Goal: Task Accomplishment & Management: Complete application form

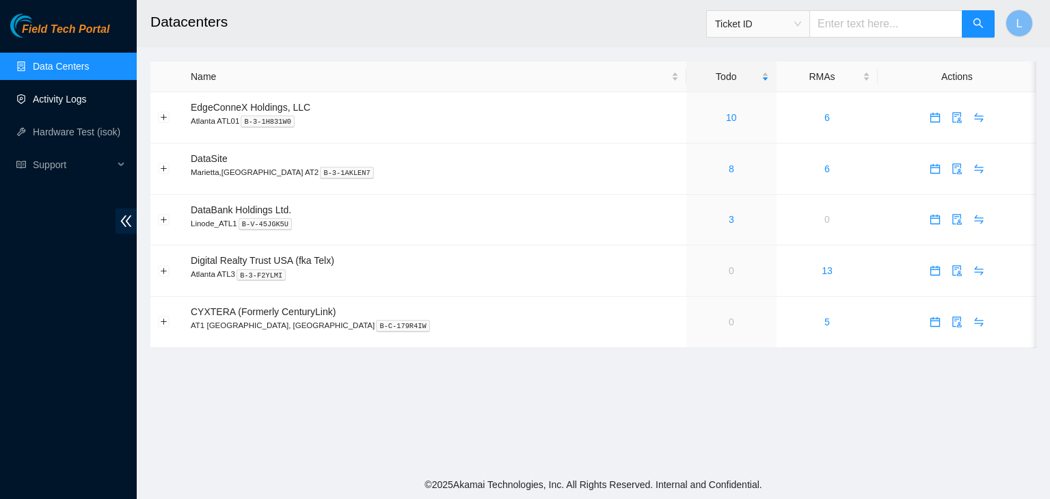
click at [87, 102] on link "Activity Logs" at bounding box center [60, 99] width 54 height 11
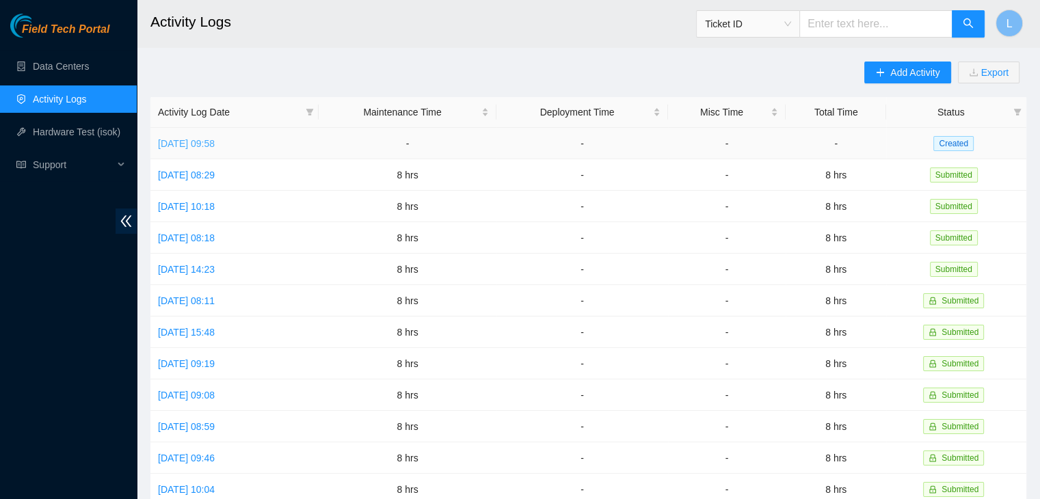
click at [215, 143] on link "[DATE] 09:58" at bounding box center [186, 143] width 57 height 11
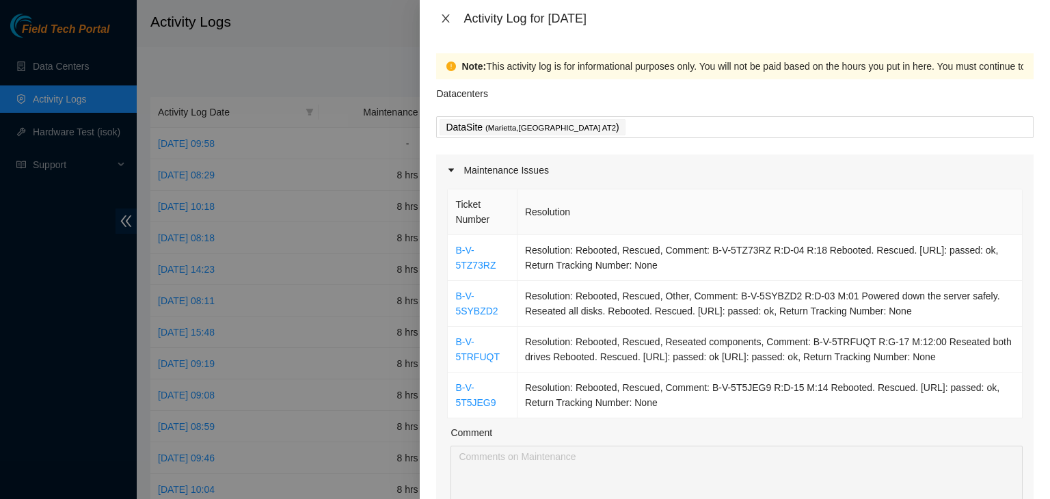
click at [450, 22] on icon "close" at bounding box center [445, 18] width 11 height 11
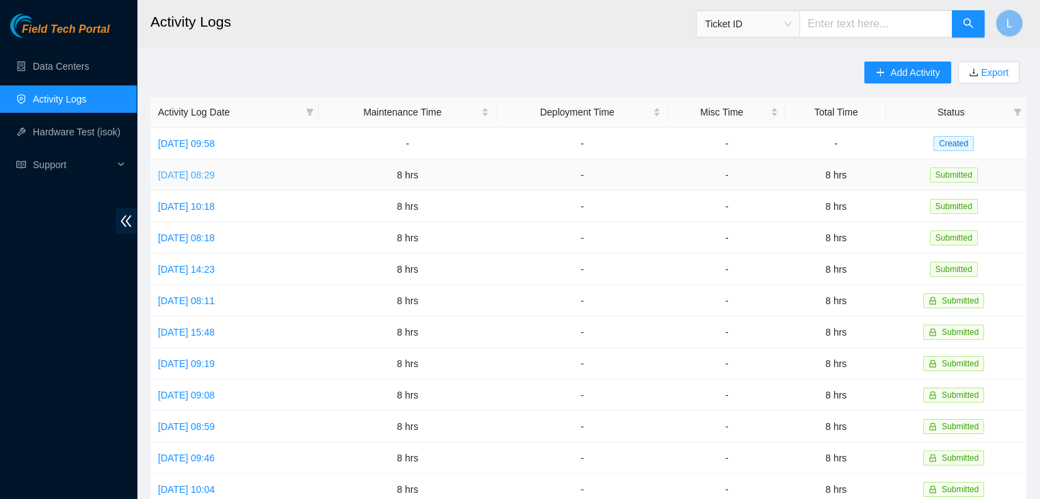
click at [215, 173] on link "[DATE] 08:29" at bounding box center [186, 175] width 57 height 11
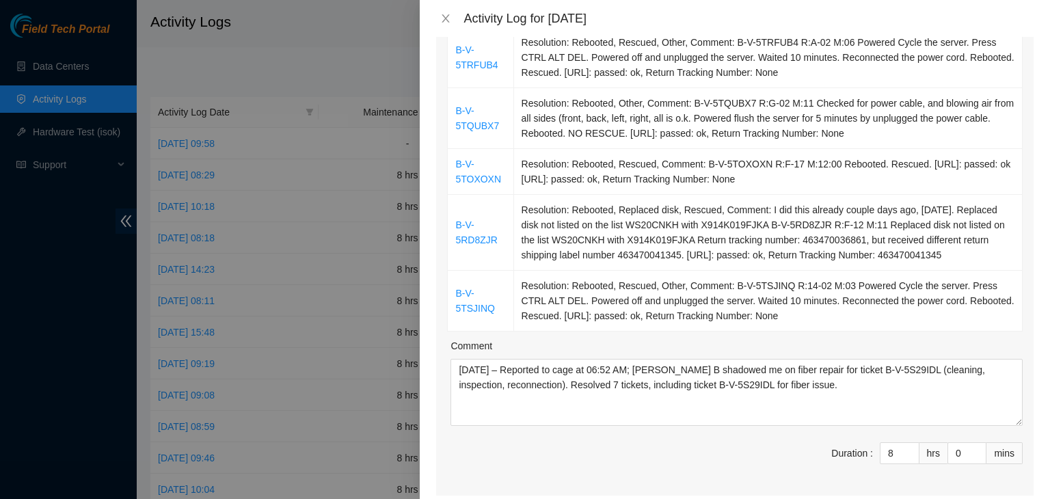
scroll to position [342, 0]
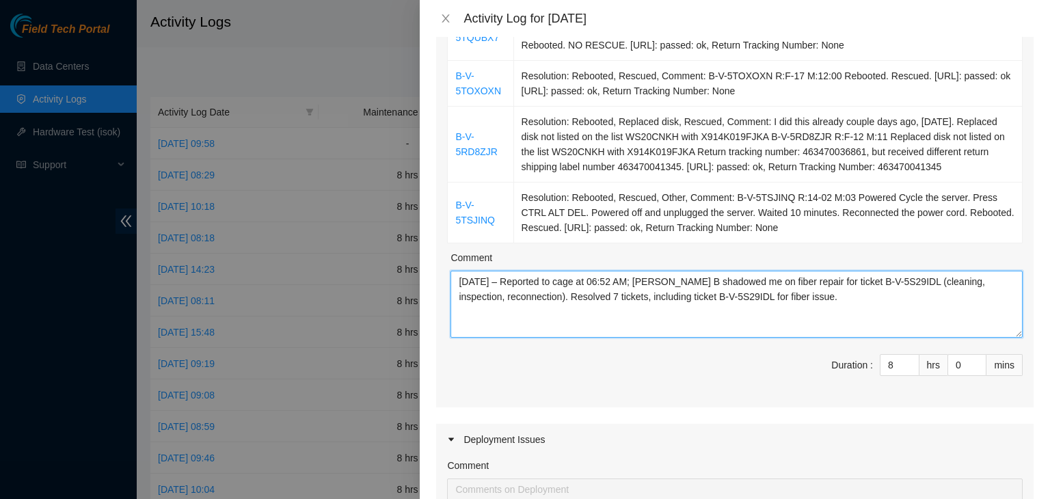
click at [555, 288] on textarea "[DATE] – Reported to cage at 06:52 AM; [PERSON_NAME] B shadowed me on fiber rep…" at bounding box center [737, 304] width 572 height 67
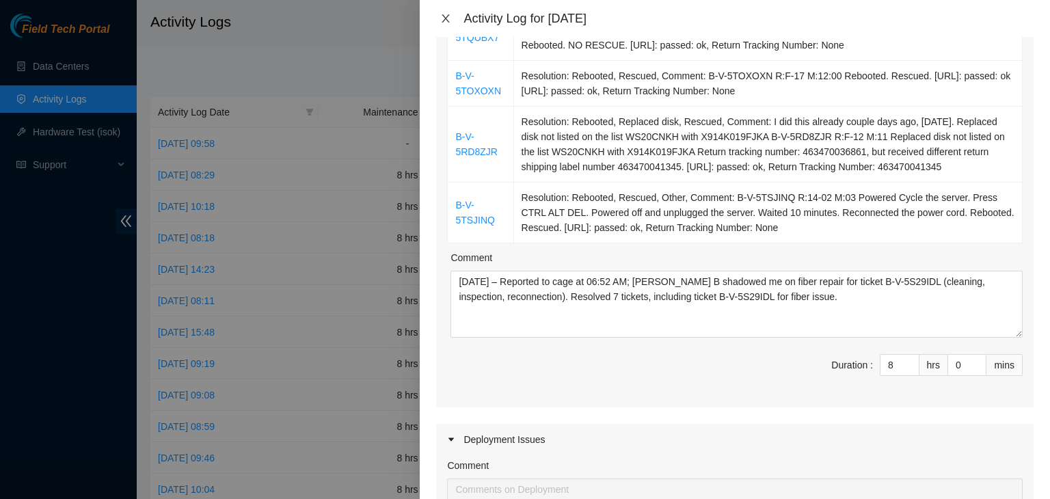
click at [442, 17] on icon "close" at bounding box center [445, 18] width 11 height 11
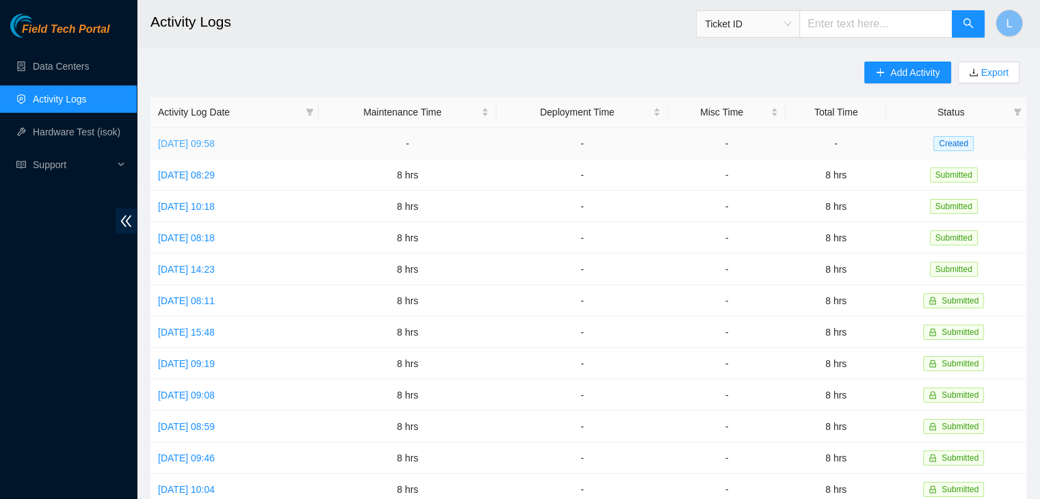
click at [215, 145] on link "[DATE] 09:58" at bounding box center [186, 143] width 57 height 11
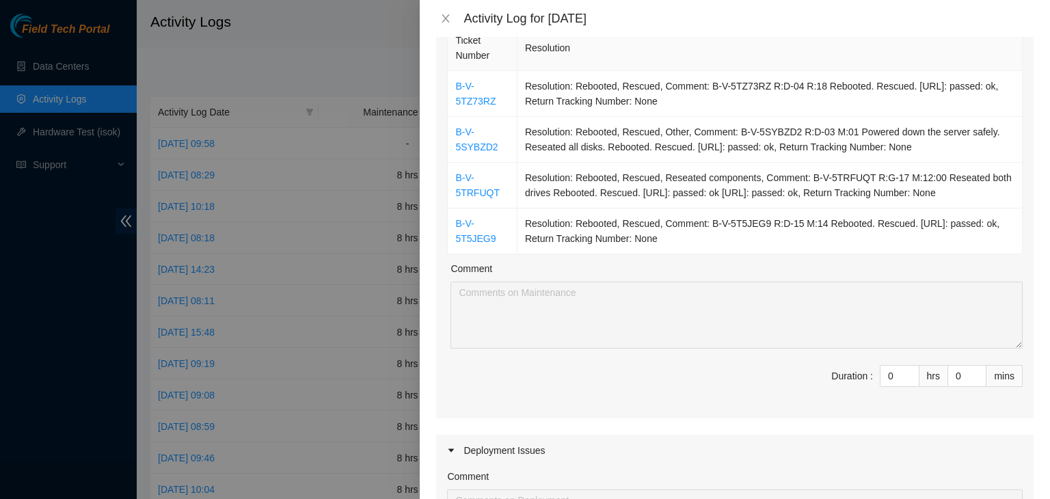
scroll to position [205, 0]
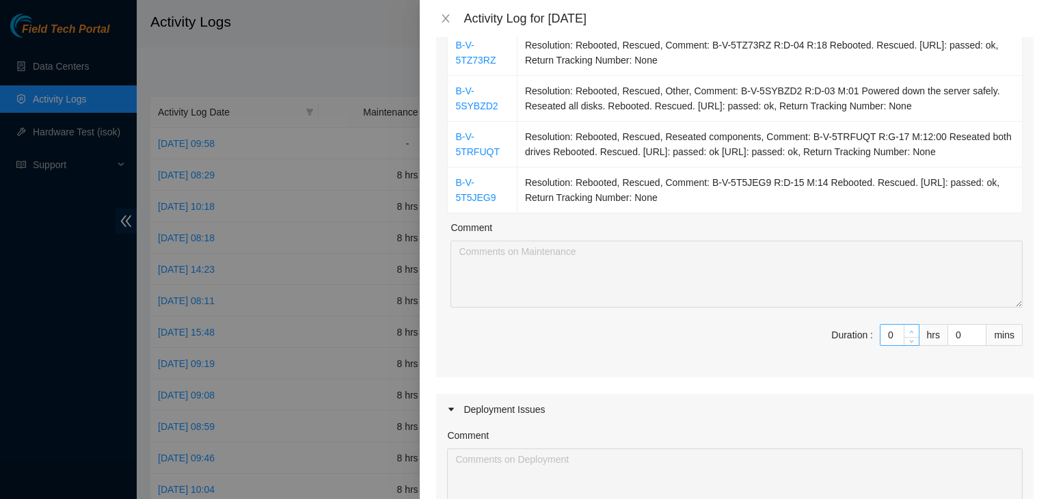
type input "1"
click at [908, 327] on span "up" at bounding box center [912, 331] width 8 height 8
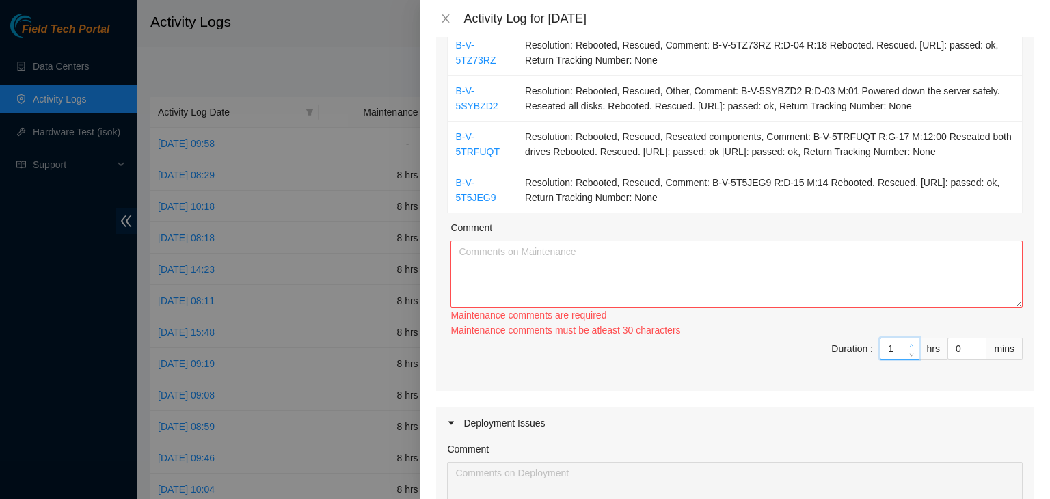
type input "2"
click at [908, 341] on span "up" at bounding box center [912, 345] width 8 height 8
type input "3"
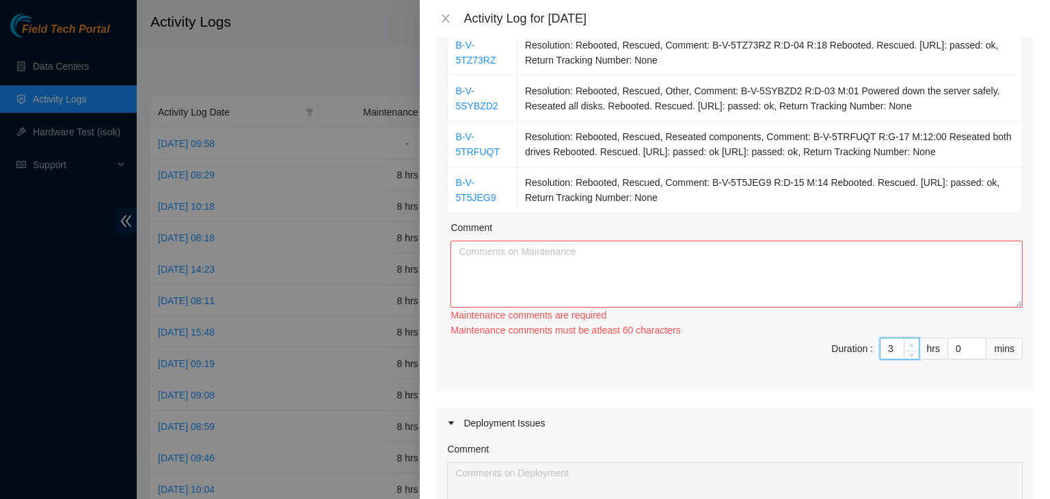
click at [909, 343] on icon "up" at bounding box center [911, 345] width 5 height 5
type input "4"
click at [909, 343] on icon "up" at bounding box center [911, 345] width 5 height 5
type input "5"
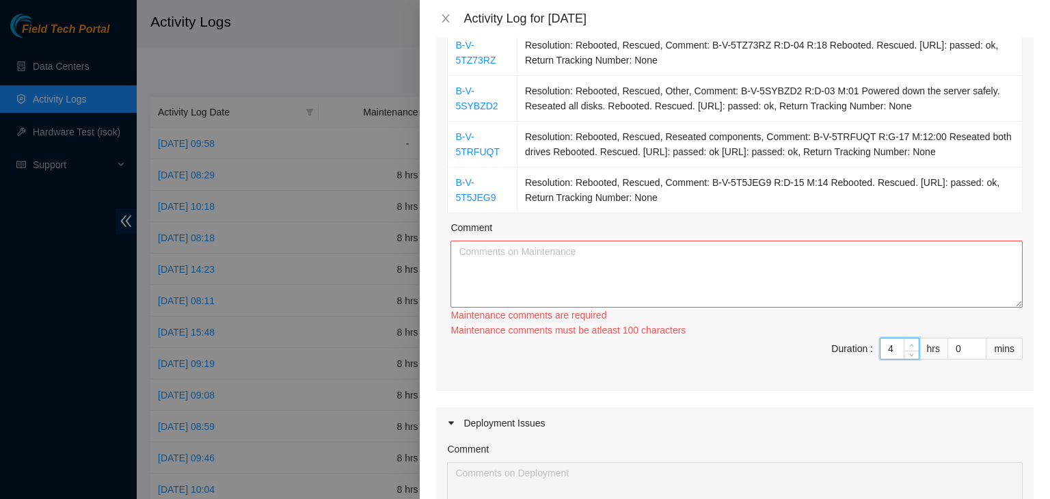
type input "5"
click at [909, 343] on icon "up" at bounding box center [911, 345] width 5 height 5
type input "6"
click at [909, 343] on icon "up" at bounding box center [911, 345] width 5 height 5
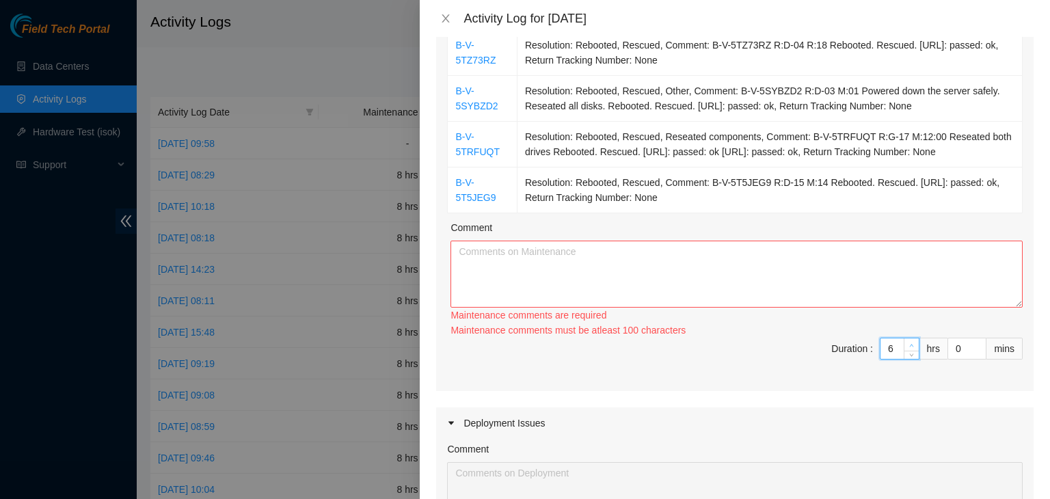
type input "7"
click at [909, 343] on icon "up" at bounding box center [911, 345] width 5 height 5
type input "8"
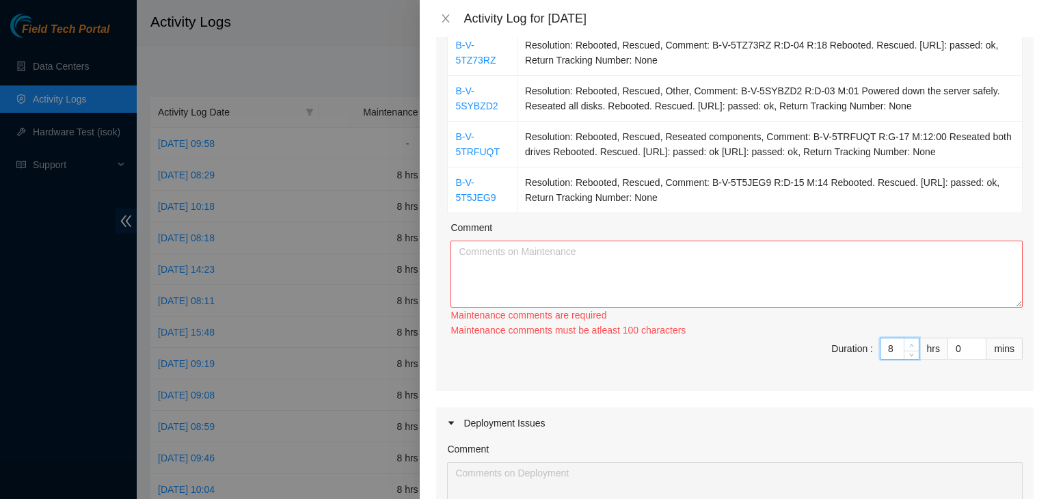
click at [909, 343] on icon "up" at bounding box center [911, 345] width 5 height 5
click at [806, 288] on textarea "Comment" at bounding box center [737, 274] width 572 height 67
paste textarea "[DATE] – Reported to cage at 06:52 AM; [PERSON_NAME] B shadowed me on fiber rep…"
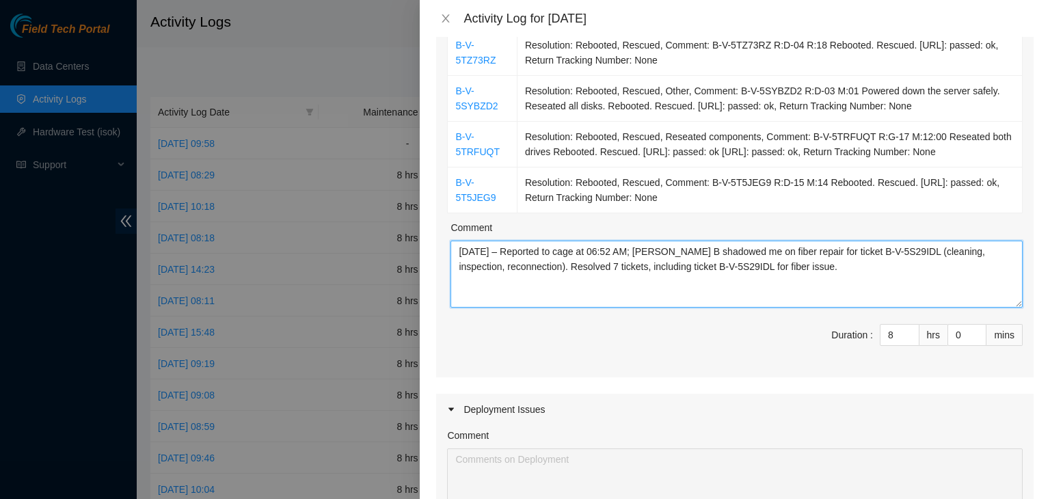
click at [479, 252] on textarea "[DATE] – Reported to cage at 06:52 AM; [PERSON_NAME] B shadowed me on fiber rep…" at bounding box center [737, 274] width 572 height 67
type textarea "[DATE] – Reported to Databank - DB at 06:51 AM; [PERSON_NAME] B shadowed me on …"
